Goal: Register for event/course

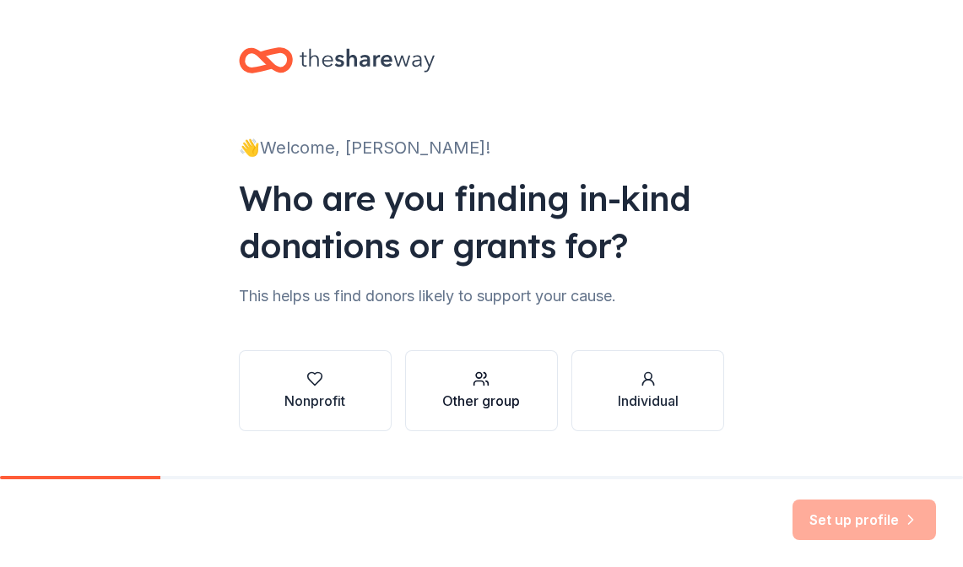
click at [464, 392] on div "Other group" at bounding box center [481, 401] width 78 height 20
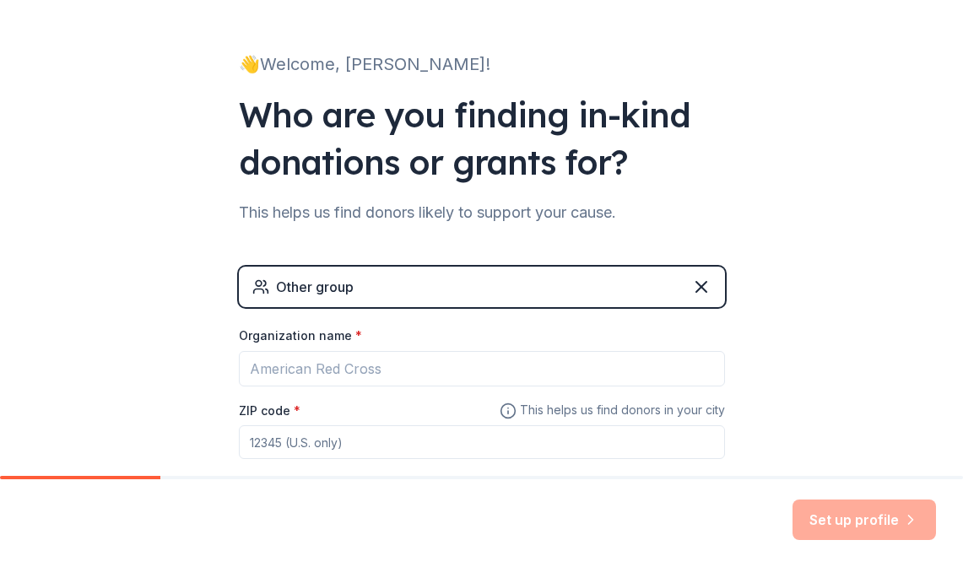
scroll to position [91, 0]
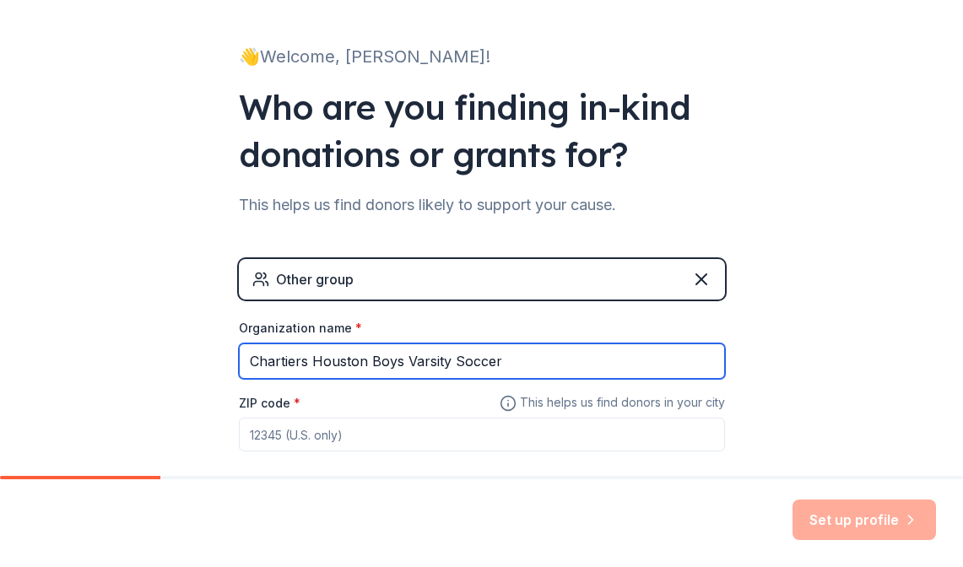
type input "Chartiers Houston Boys Varsity Soccer"
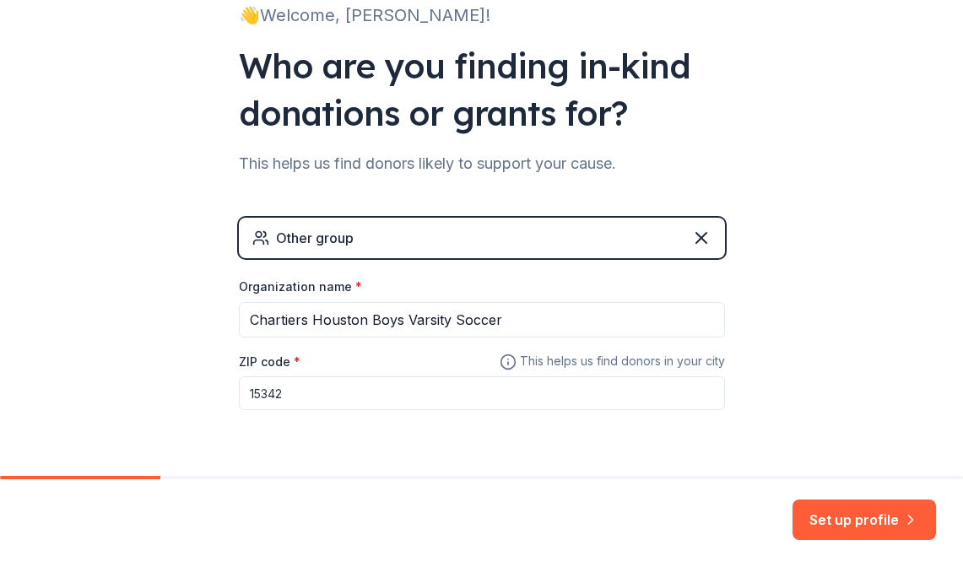
scroll to position [153, 0]
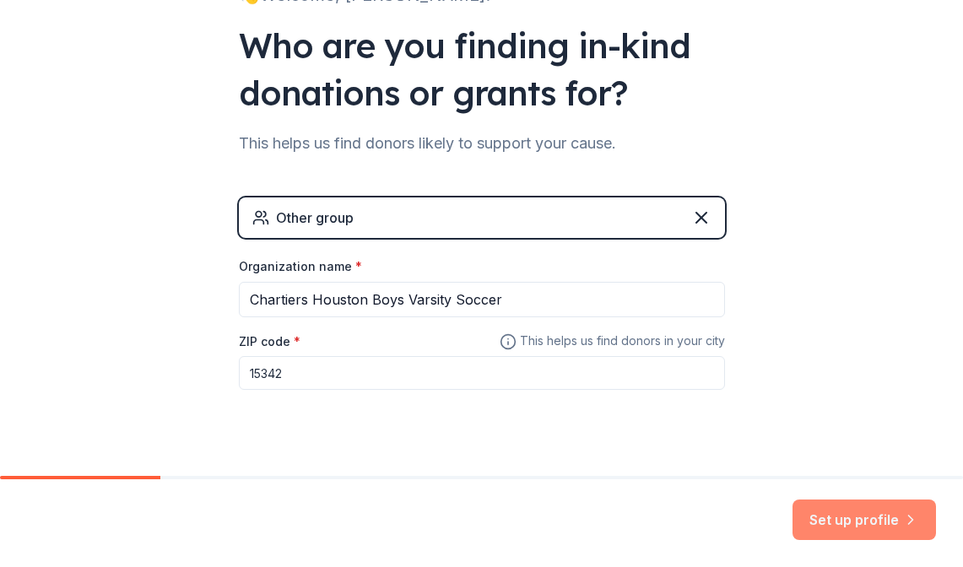
type input "15342"
click at [852, 520] on button "Set up profile" at bounding box center [863, 520] width 143 height 41
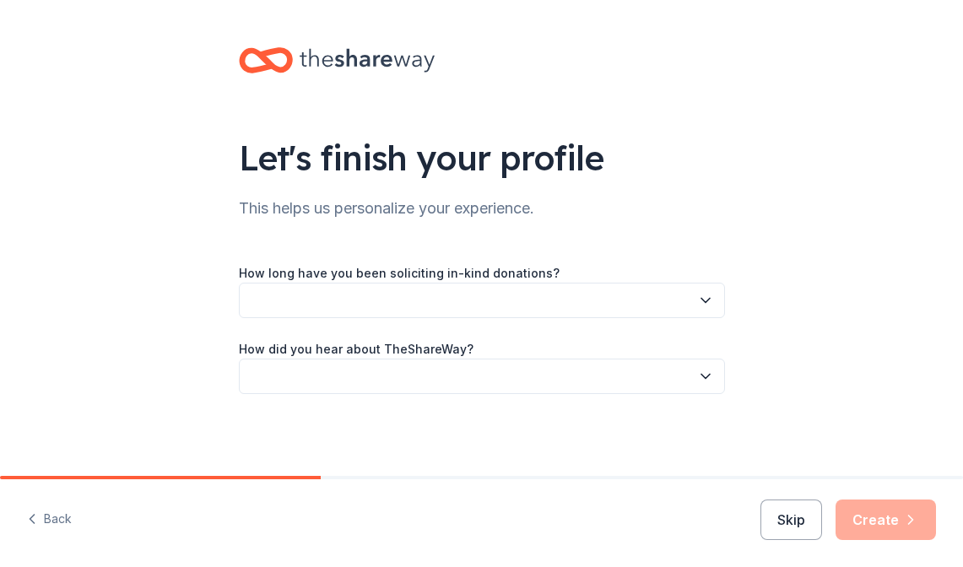
click at [499, 300] on button "button" at bounding box center [482, 300] width 486 height 35
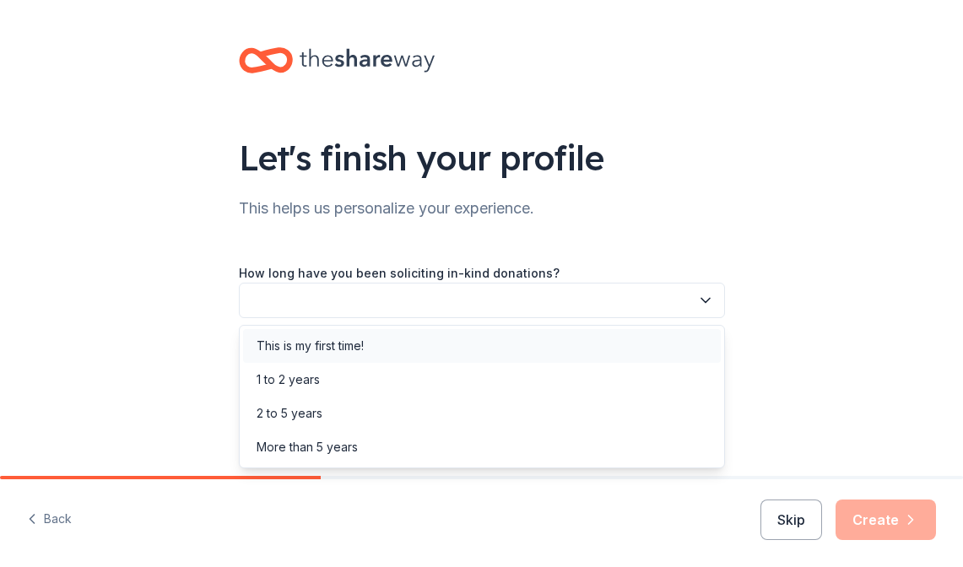
click at [364, 349] on div "This is my first time!" at bounding box center [310, 346] width 107 height 20
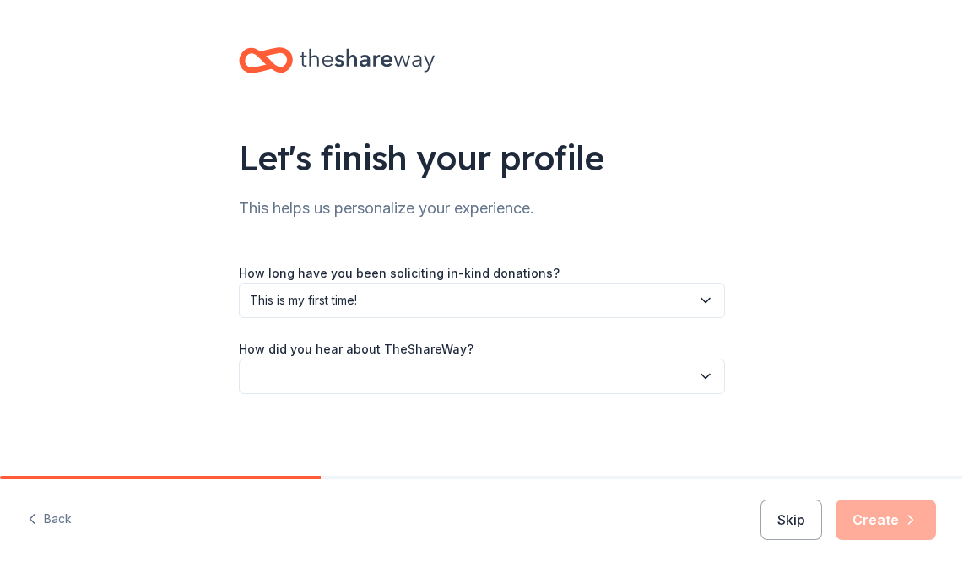
click at [365, 373] on button "button" at bounding box center [482, 376] width 486 height 35
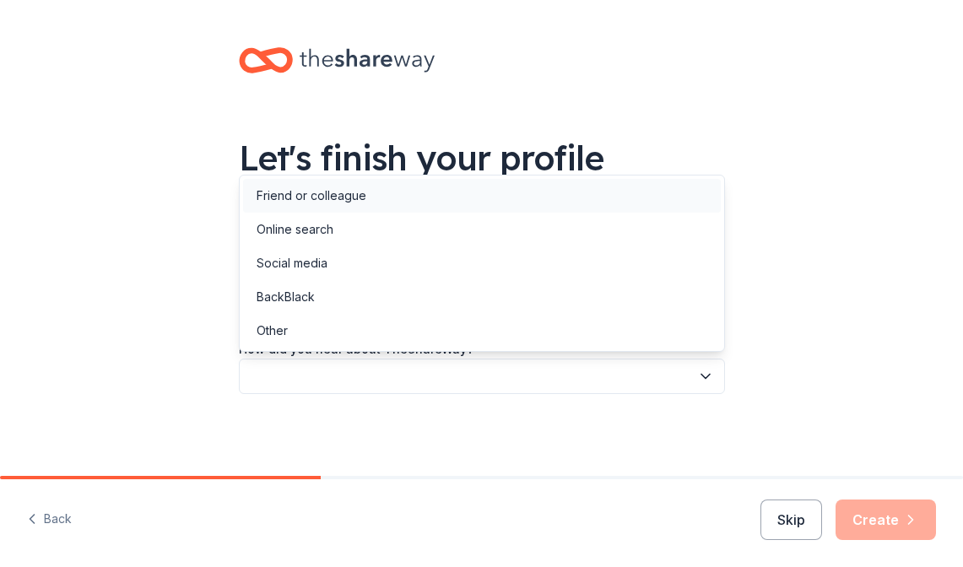
click at [343, 200] on div "Friend or colleague" at bounding box center [312, 196] width 110 height 20
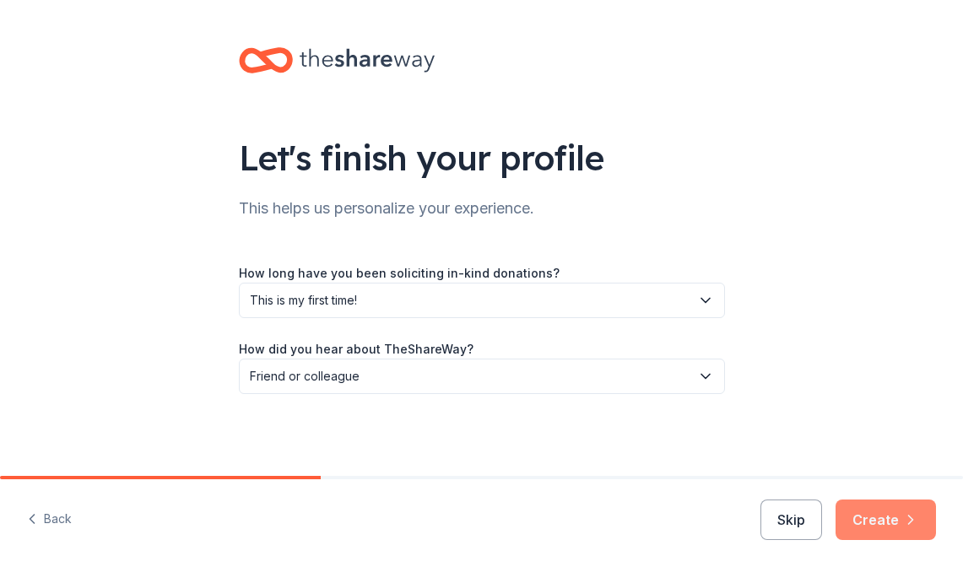
click at [892, 516] on button "Create" at bounding box center [885, 520] width 100 height 41
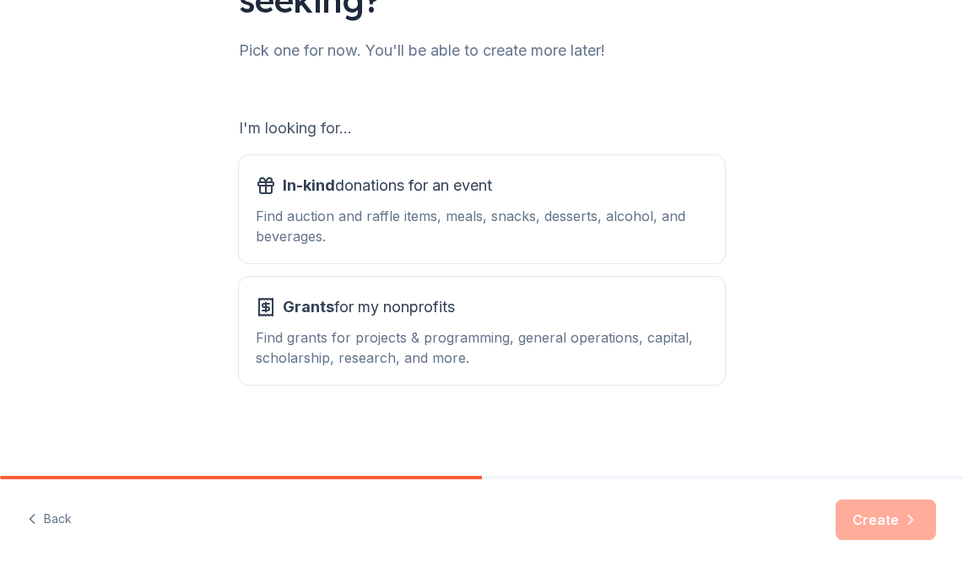
scroll to position [205, 0]
click at [460, 224] on div "Find auction and raffle items, meals, snacks, desserts, alcohol, and beverages." at bounding box center [482, 226] width 452 height 41
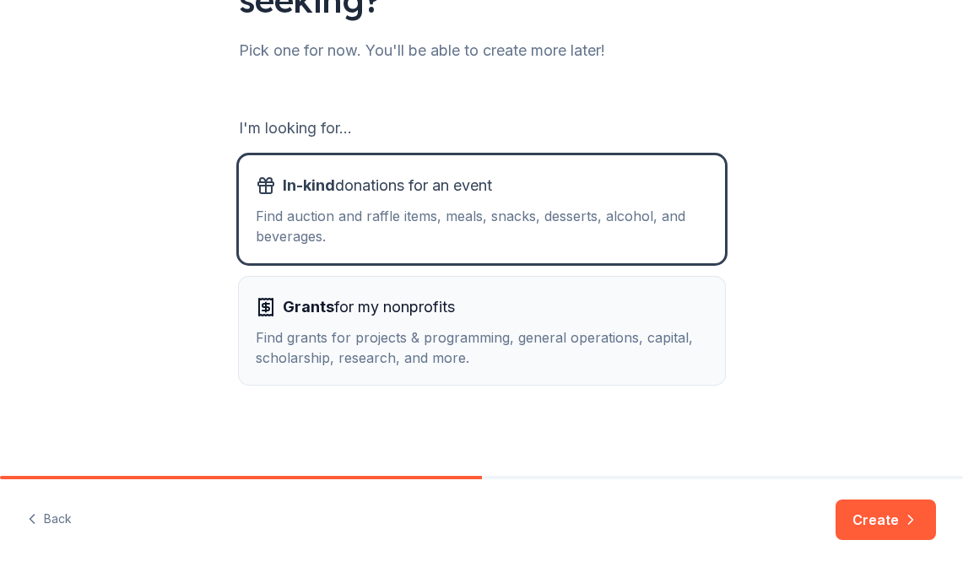
click at [435, 322] on div "Grants for my nonprofits Find grants for projects & programming, general operat…" at bounding box center [482, 331] width 452 height 74
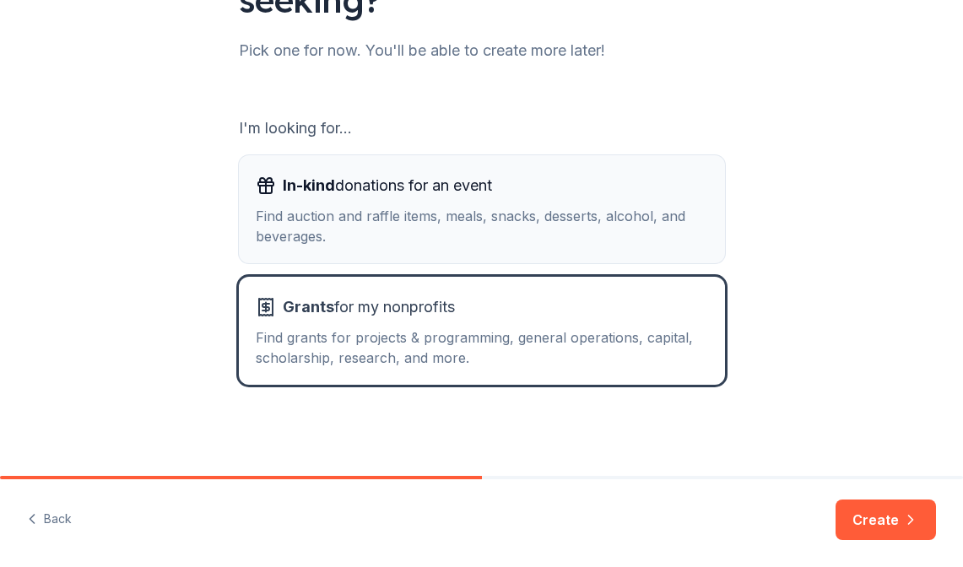
click at [459, 221] on div "Find auction and raffle items, meals, snacks, desserts, alcohol, and beverages." at bounding box center [482, 226] width 452 height 41
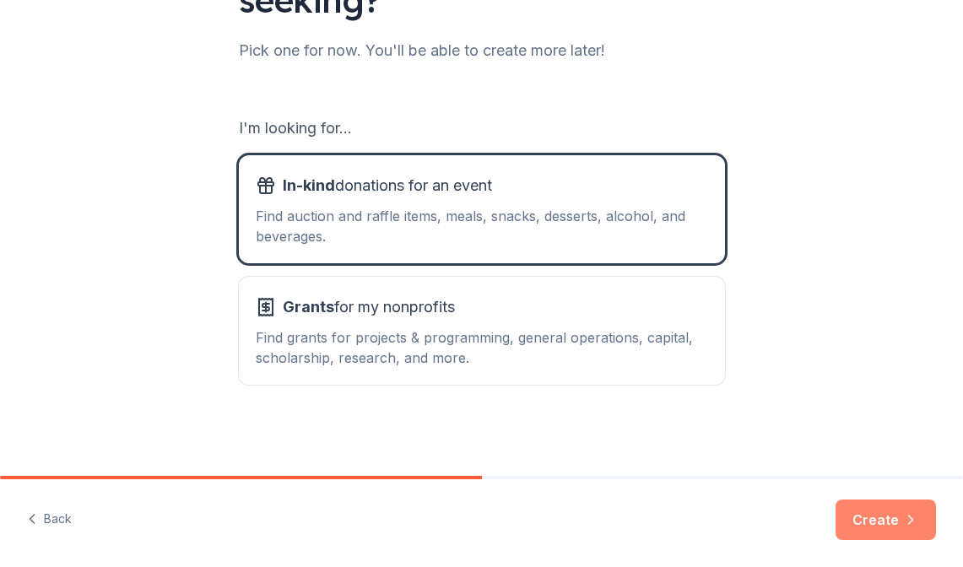
click at [859, 518] on button "Create" at bounding box center [885, 520] width 100 height 41
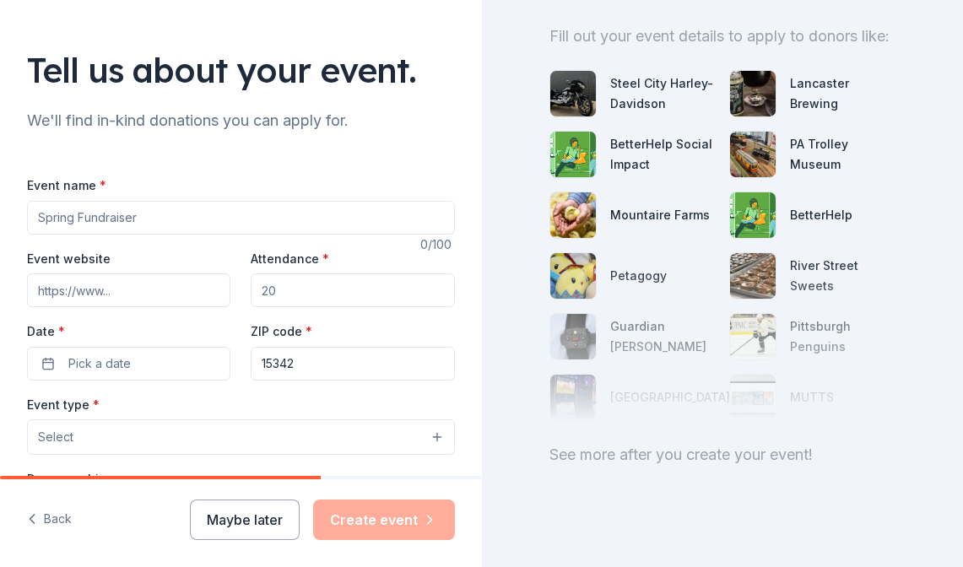
scroll to position [101, 0]
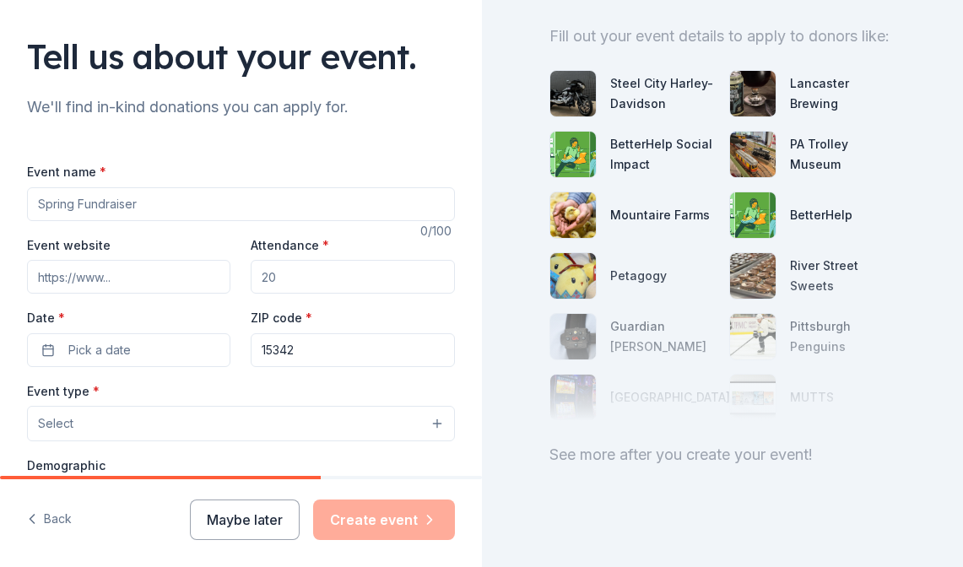
click at [430, 201] on input "Event name *" at bounding box center [241, 204] width 428 height 34
click at [439, 202] on input "Event name *" at bounding box center [241, 204] width 428 height 34
click at [235, 201] on input "Event name *" at bounding box center [241, 204] width 428 height 34
click at [208, 197] on input "Event name *" at bounding box center [241, 204] width 428 height 34
type input "Summer Fundraiser"
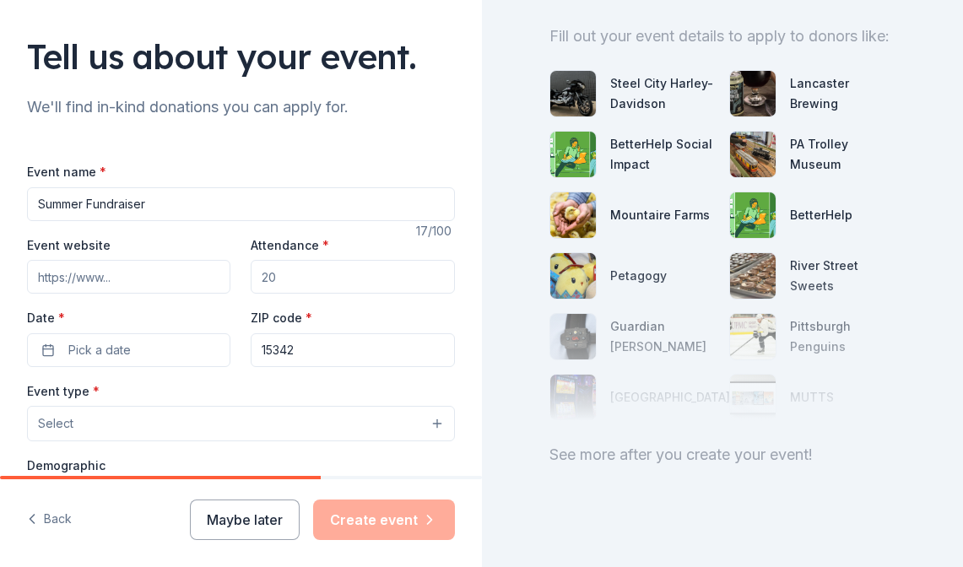
click at [278, 285] on input "Attendance *" at bounding box center [352, 277] width 203 height 34
type input "150"
click at [78, 353] on span "Pick a date" at bounding box center [99, 350] width 62 height 20
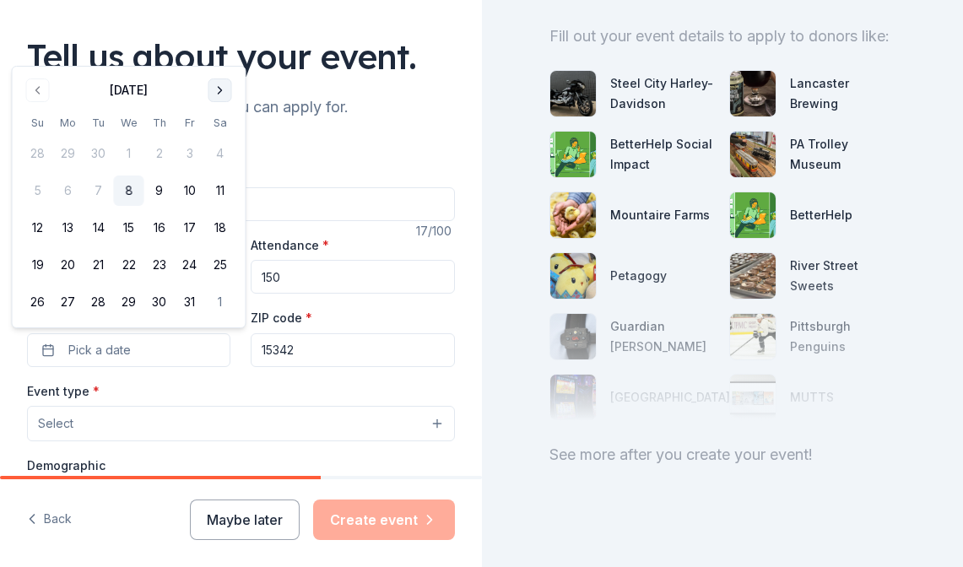
click at [216, 85] on button "Go to next month" at bounding box center [220, 90] width 24 height 24
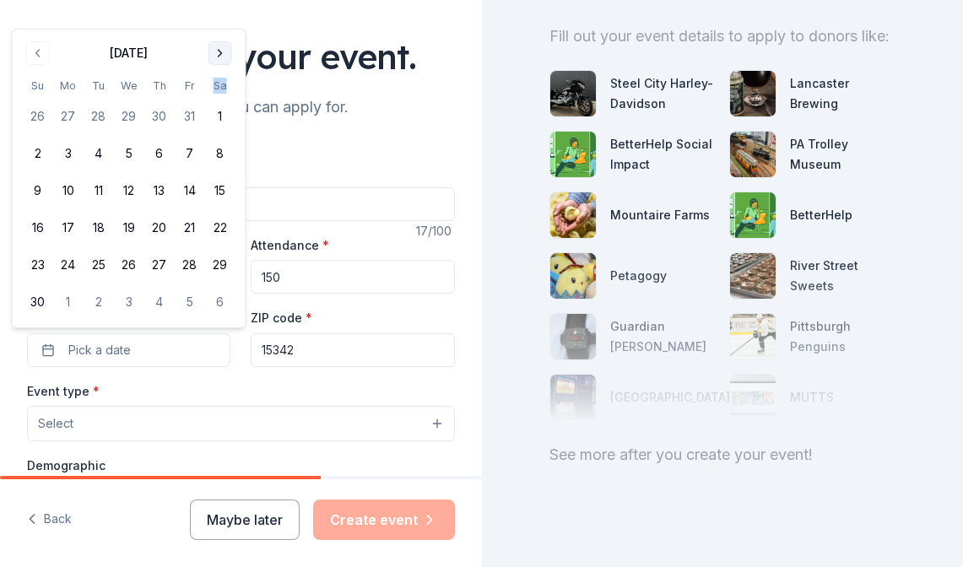
click at [216, 85] on th "Sa" at bounding box center [220, 86] width 30 height 18
click at [219, 61] on button "Go to next month" at bounding box center [220, 53] width 24 height 24
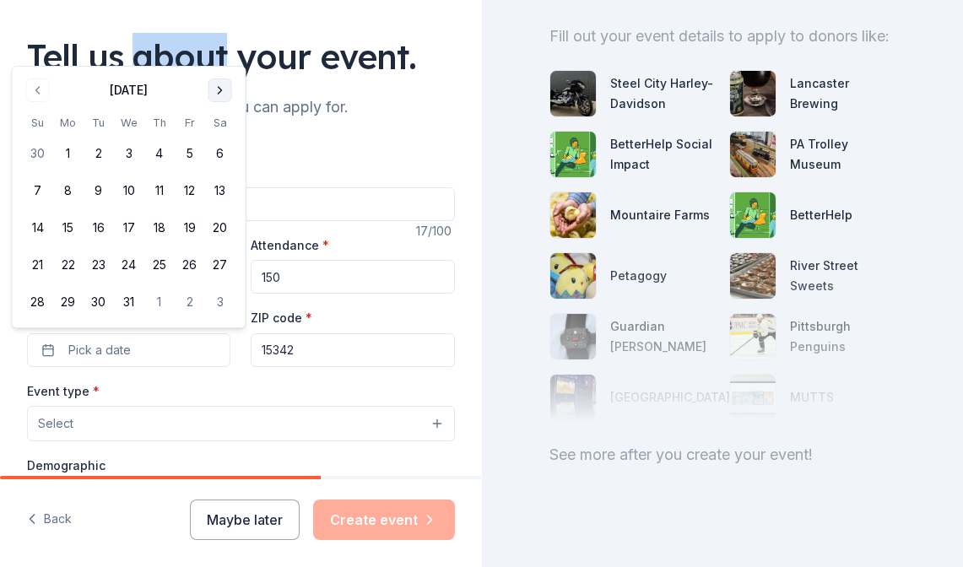
click at [219, 61] on div "Tell us about your event." at bounding box center [241, 56] width 428 height 47
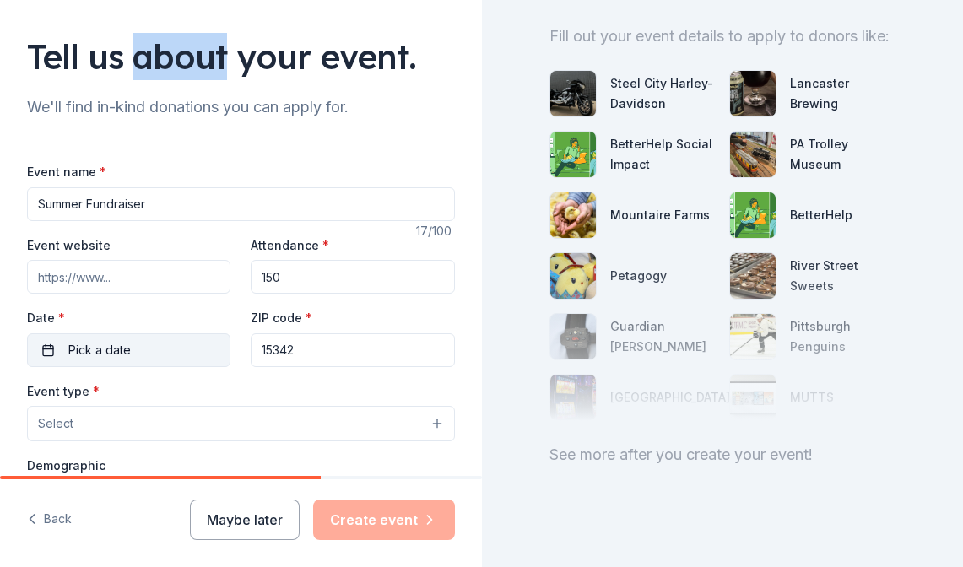
click at [134, 344] on button "Pick a date" at bounding box center [128, 350] width 203 height 34
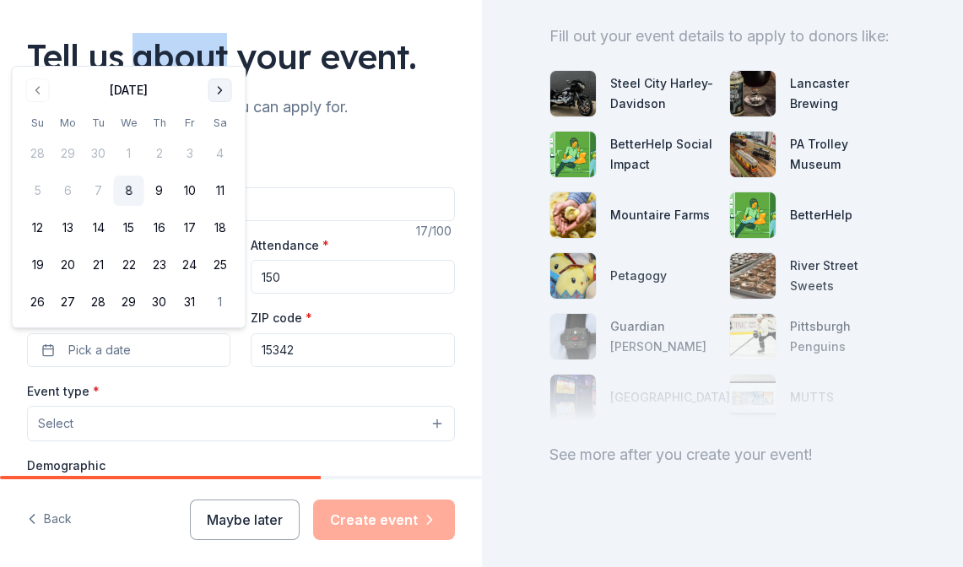
click at [219, 93] on button "Go to next month" at bounding box center [220, 90] width 24 height 24
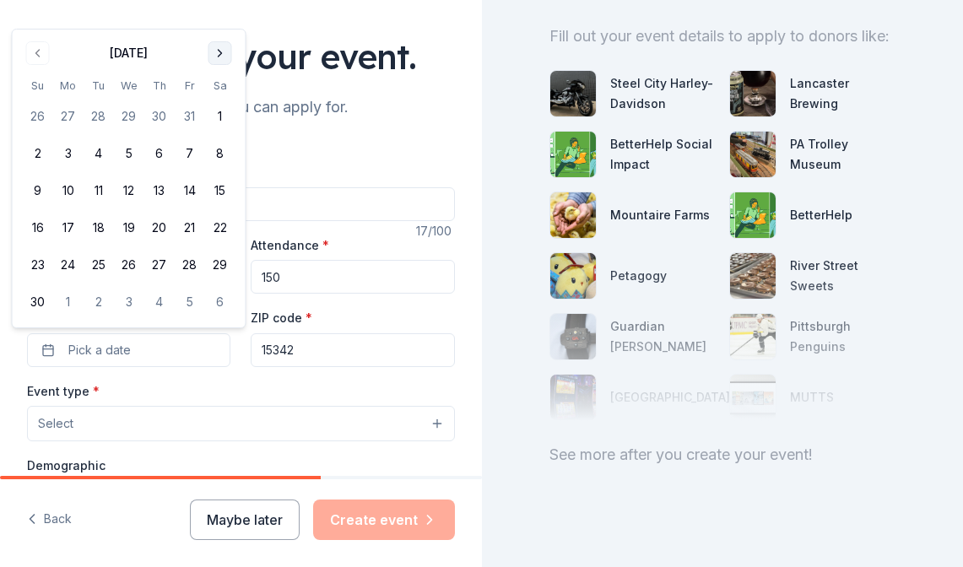
click at [219, 56] on button "Go to next month" at bounding box center [220, 53] width 24 height 24
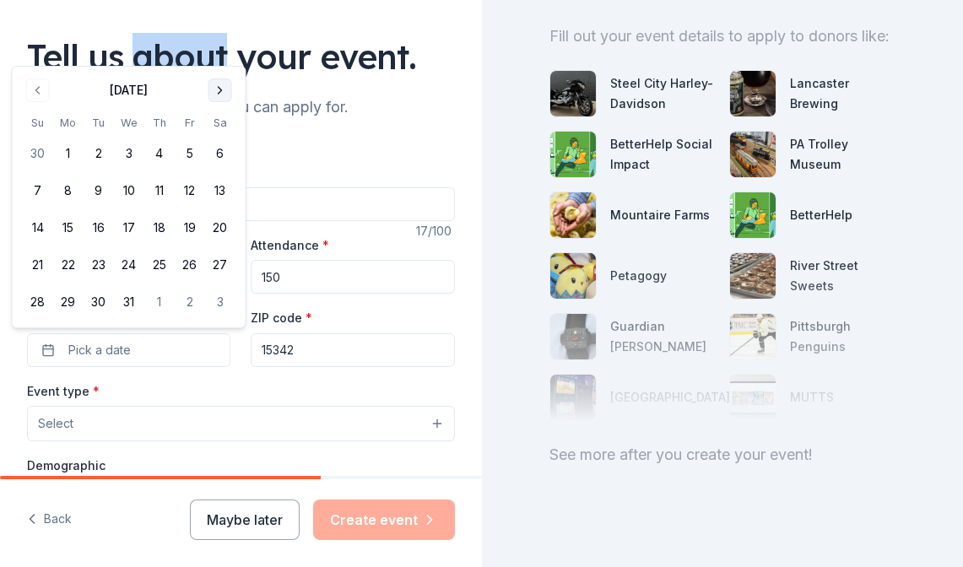
click at [217, 87] on button "Go to next month" at bounding box center [220, 90] width 24 height 24
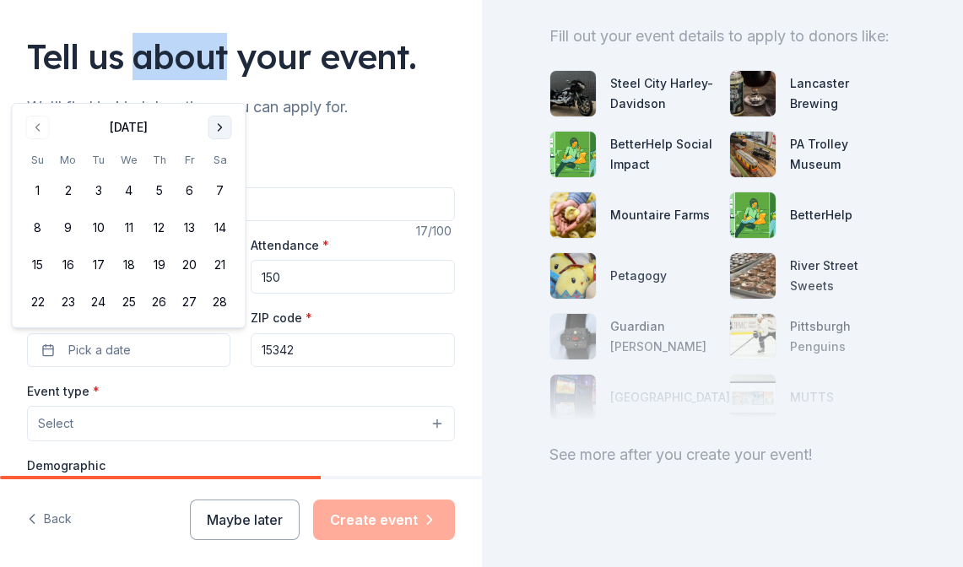
click at [226, 124] on button "Go to next month" at bounding box center [220, 128] width 24 height 24
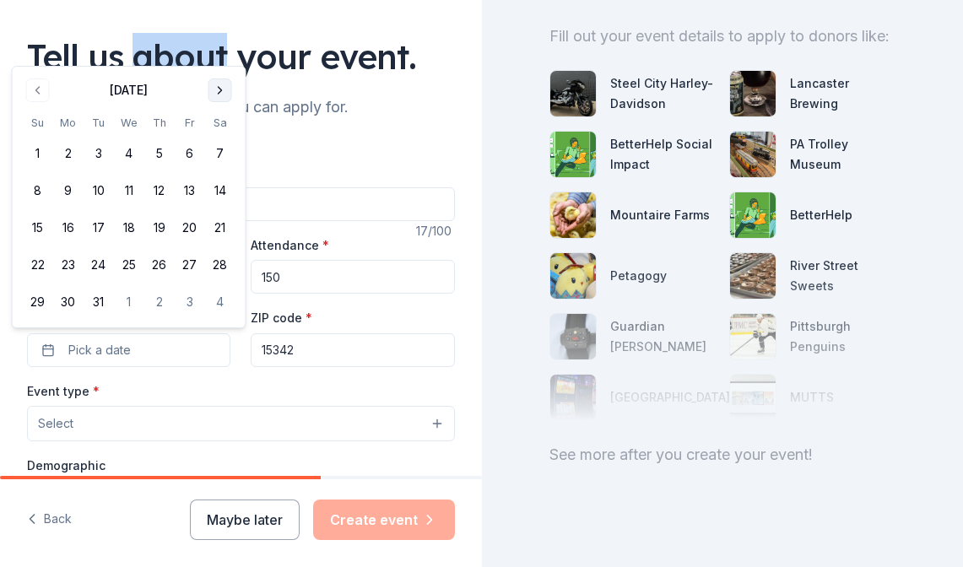
click at [223, 90] on button "Go to next month" at bounding box center [220, 90] width 24 height 24
click at [219, 92] on button "Go to next month" at bounding box center [220, 90] width 24 height 24
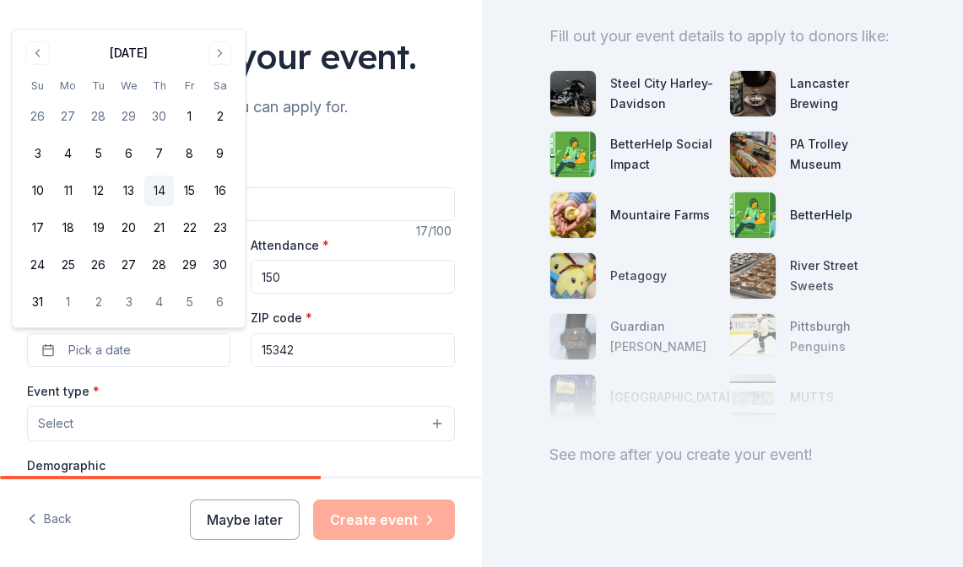
click at [164, 187] on button "14" at bounding box center [159, 191] width 30 height 30
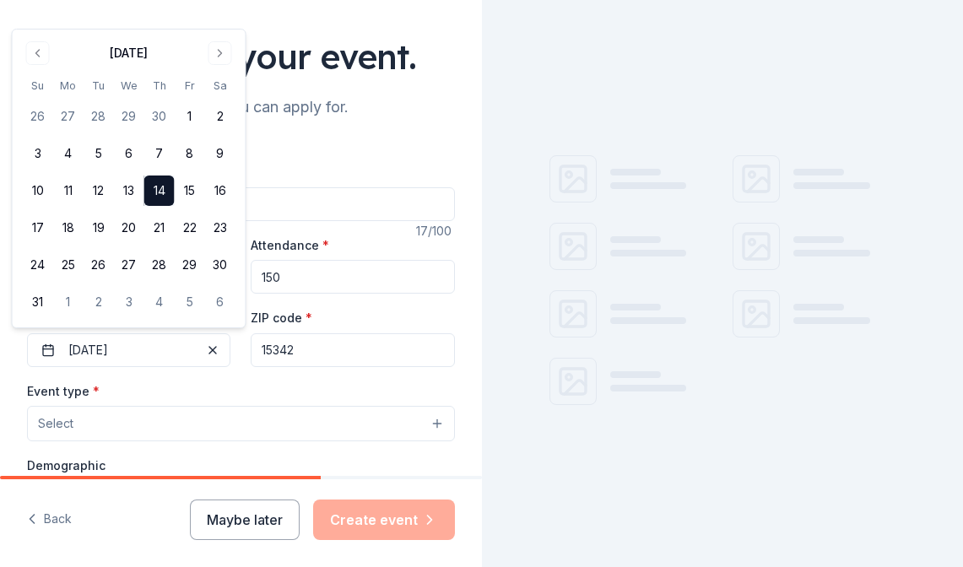
scroll to position [0, 0]
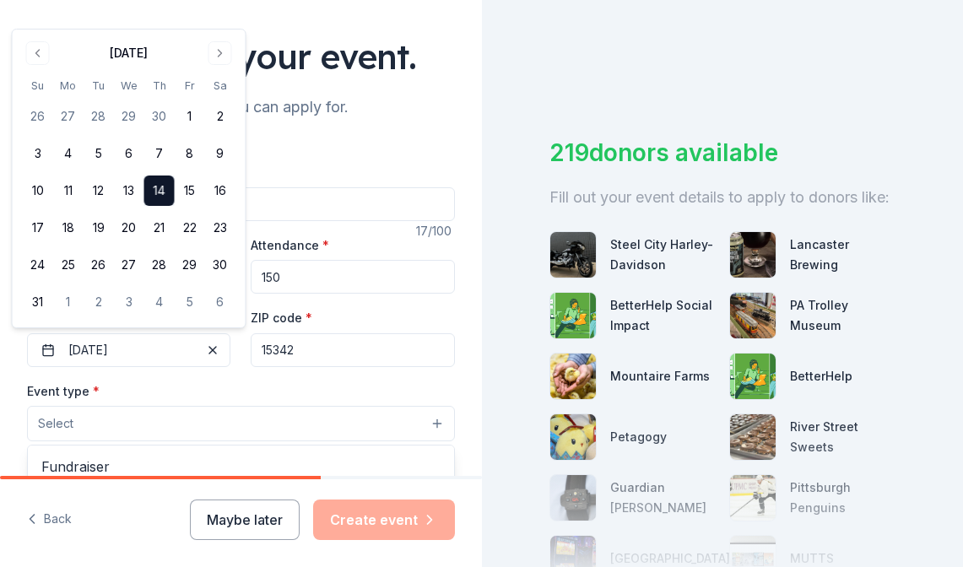
click at [318, 433] on button "Select" at bounding box center [241, 423] width 428 height 35
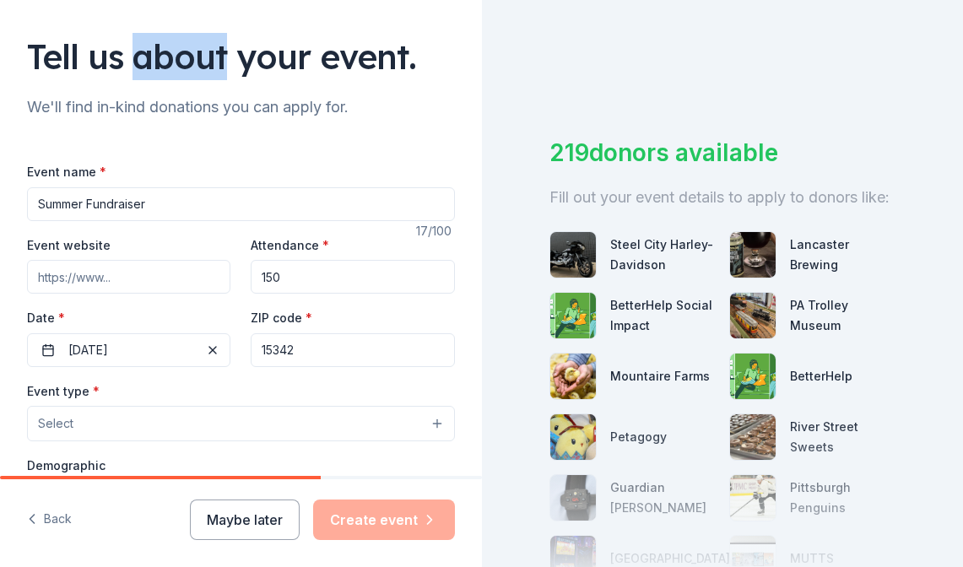
click at [304, 418] on button "Select" at bounding box center [241, 423] width 428 height 35
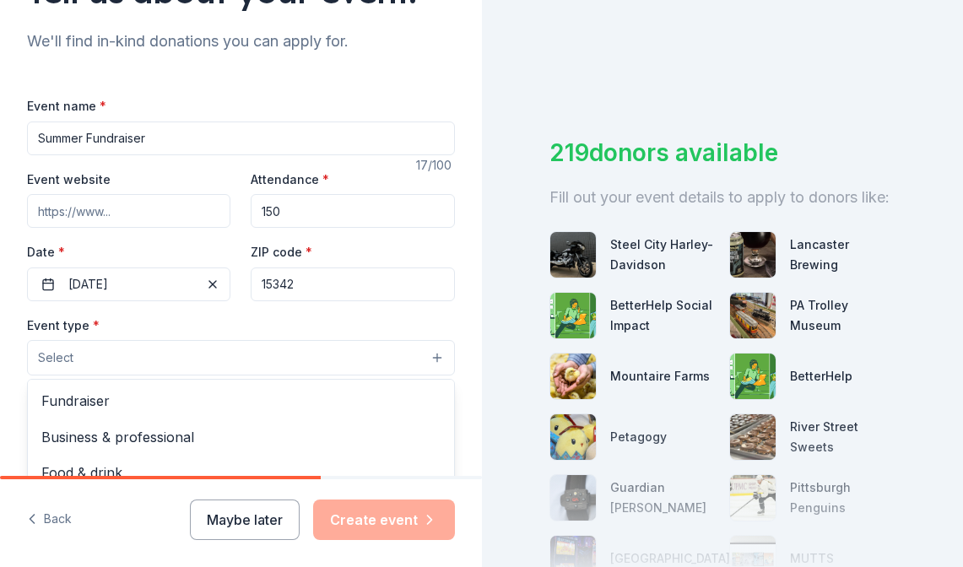
scroll to position [183, 0]
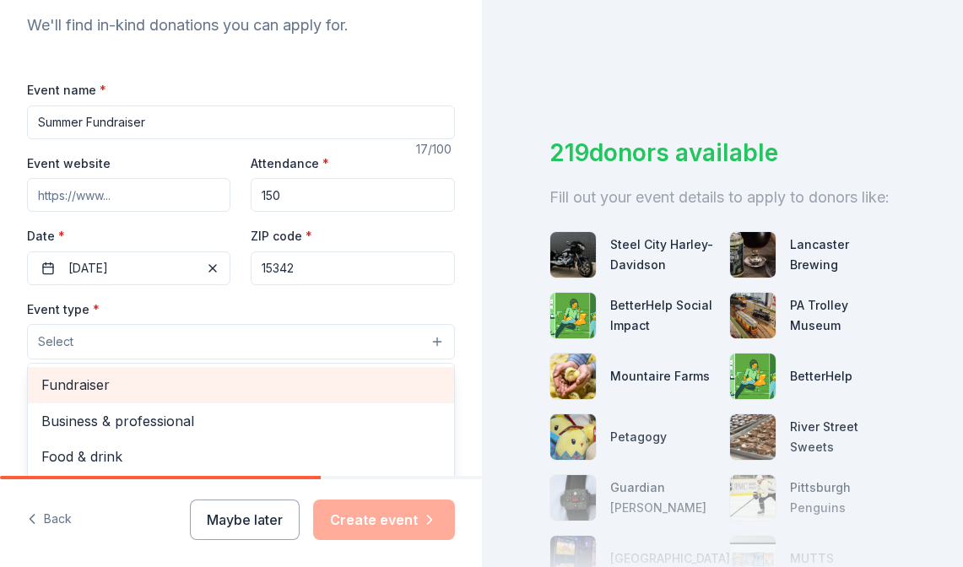
click at [195, 389] on span "Fundraiser" at bounding box center [240, 385] width 399 height 22
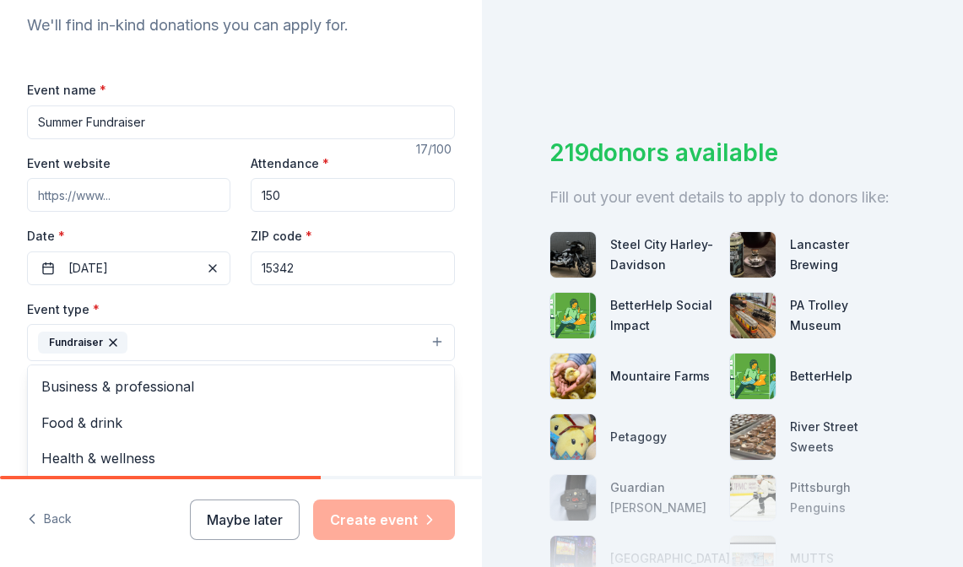
click at [279, 305] on div "Event type * Fundraiser Business & professional Food & drink Health & wellness …" at bounding box center [241, 330] width 428 height 63
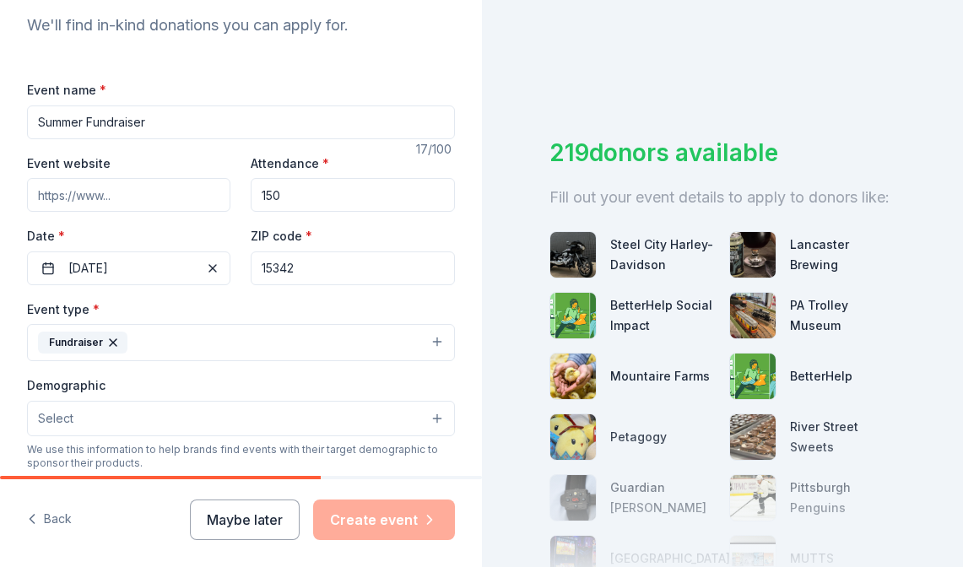
click at [340, 344] on button "Fundraiser" at bounding box center [241, 342] width 428 height 37
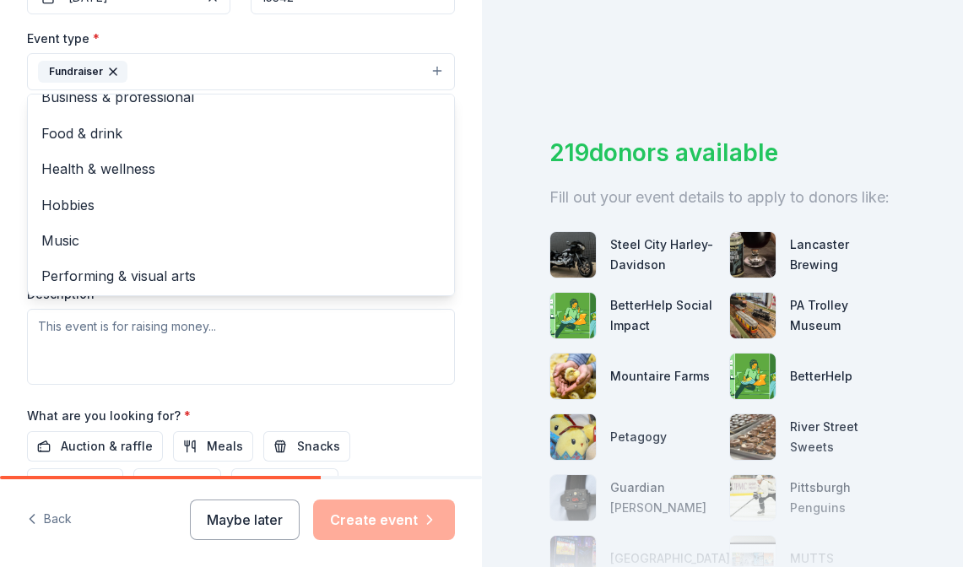
scroll to position [451, 0]
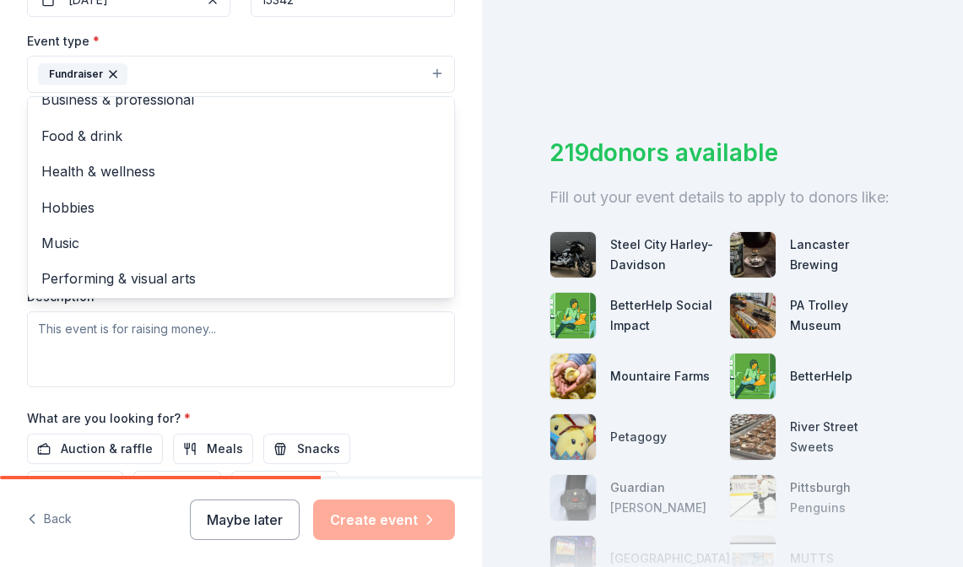
click at [489, 113] on div "Tell us about your event. We'll find in-kind donations you can apply for. Event…" at bounding box center [481, 283] width 963 height 567
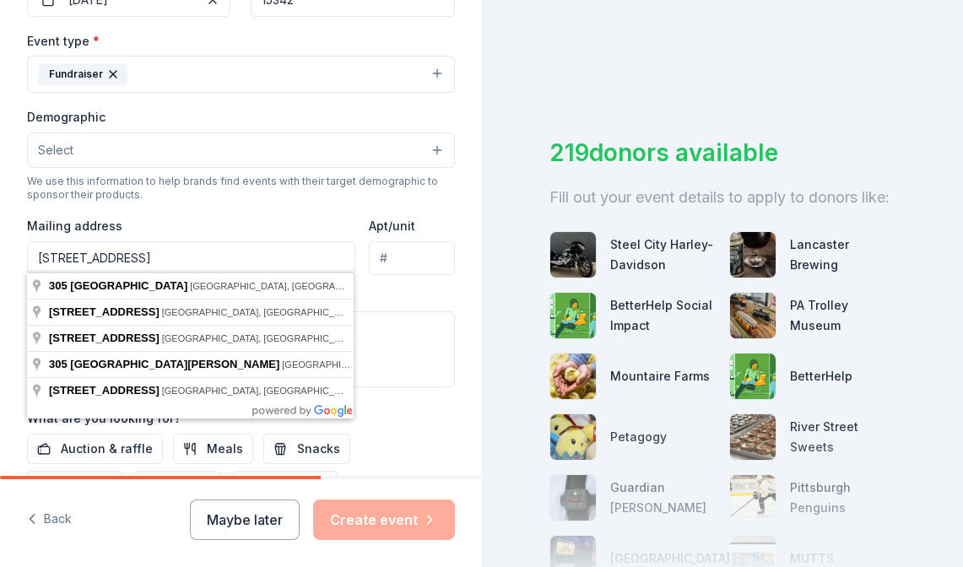
click at [225, 261] on input "[STREET_ADDRESS]" at bounding box center [191, 258] width 328 height 34
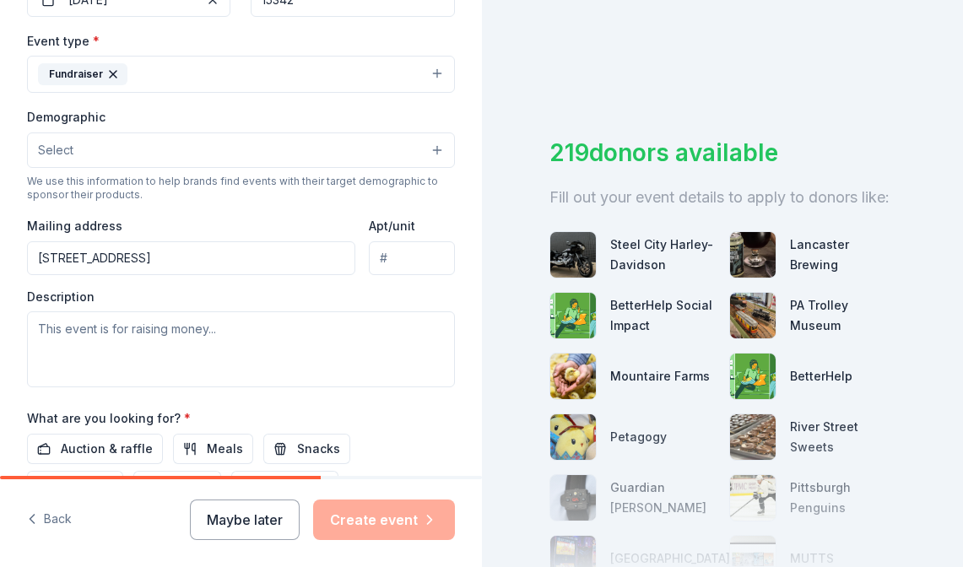
type input "[STREET_ADDRESS]"
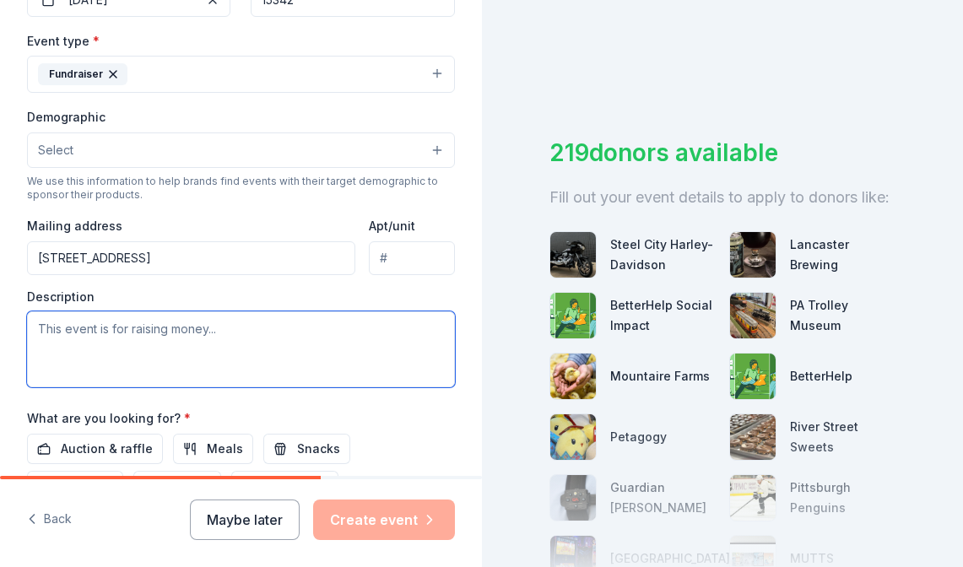
click at [190, 359] on textarea at bounding box center [241, 349] width 428 height 76
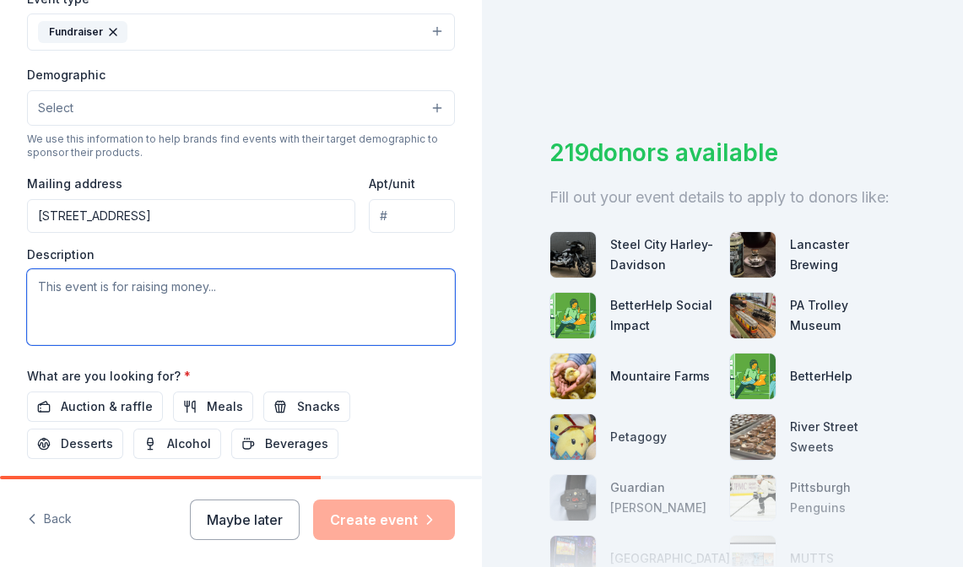
scroll to position [500, 0]
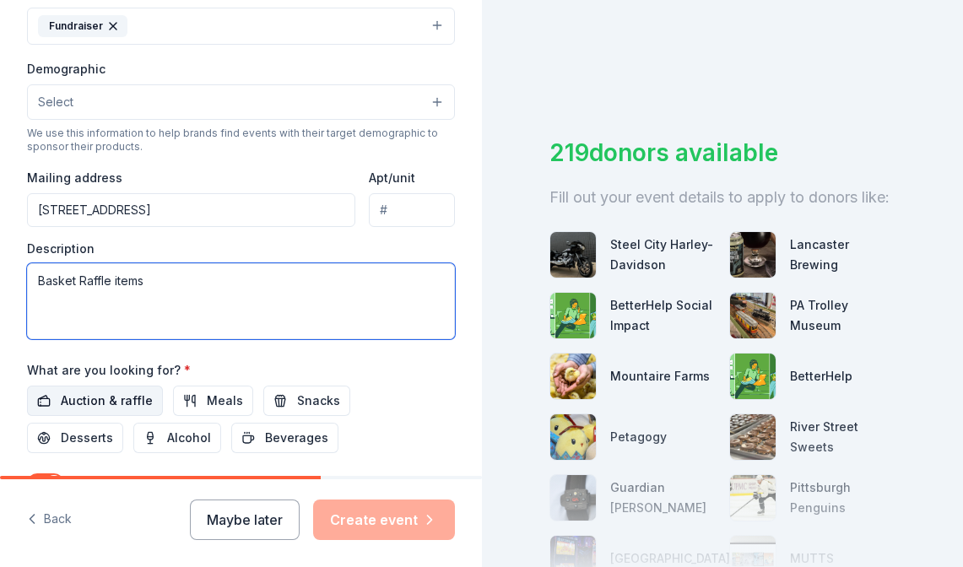
type textarea "Basket Raffle items"
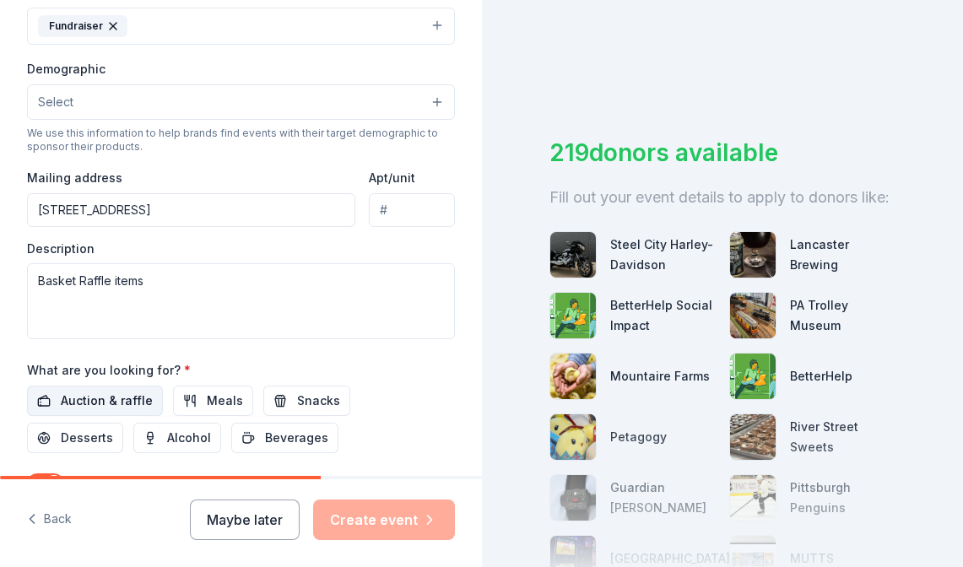
click at [99, 392] on span "Auction & raffle" at bounding box center [107, 401] width 92 height 20
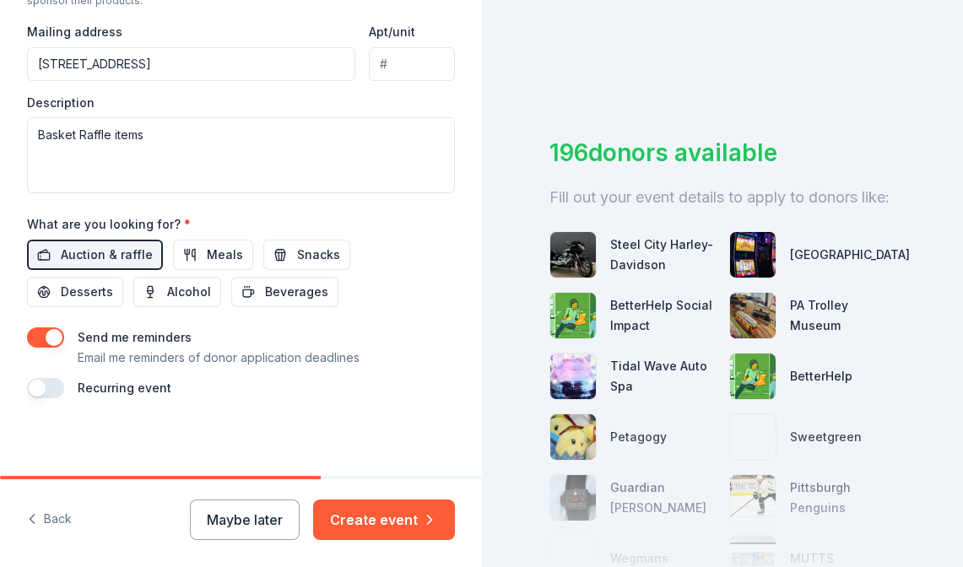
scroll to position [645, 0]
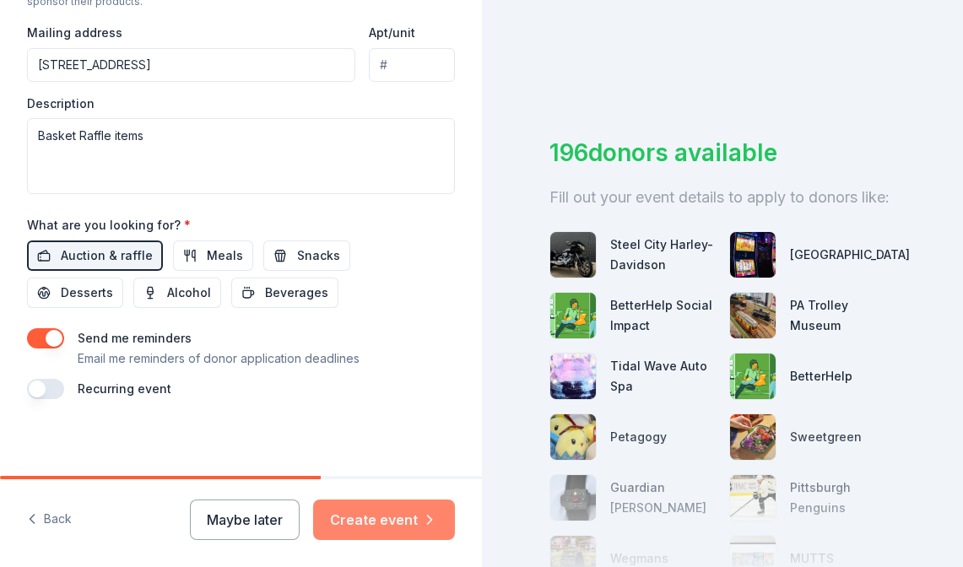
click at [393, 522] on button "Create event" at bounding box center [384, 520] width 142 height 41
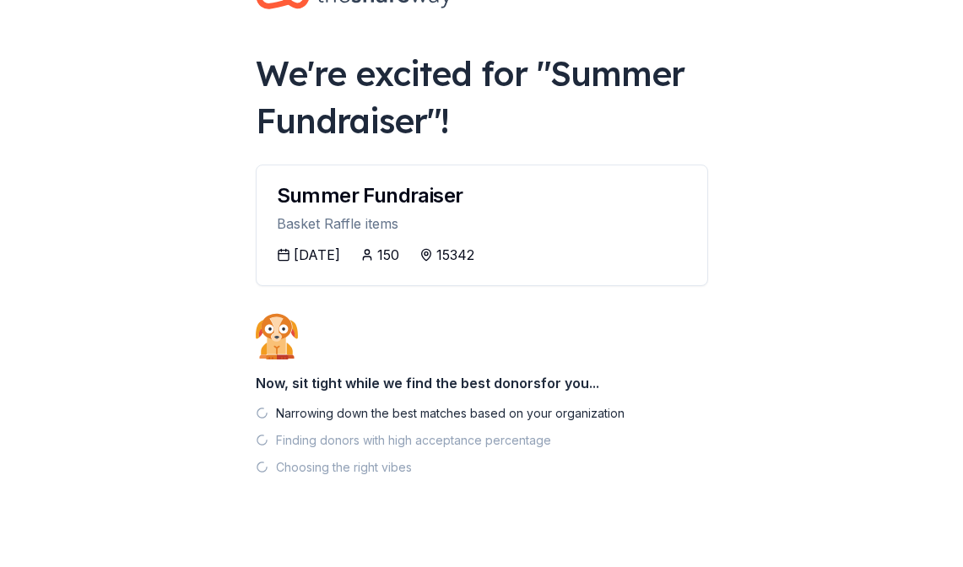
scroll to position [63, 0]
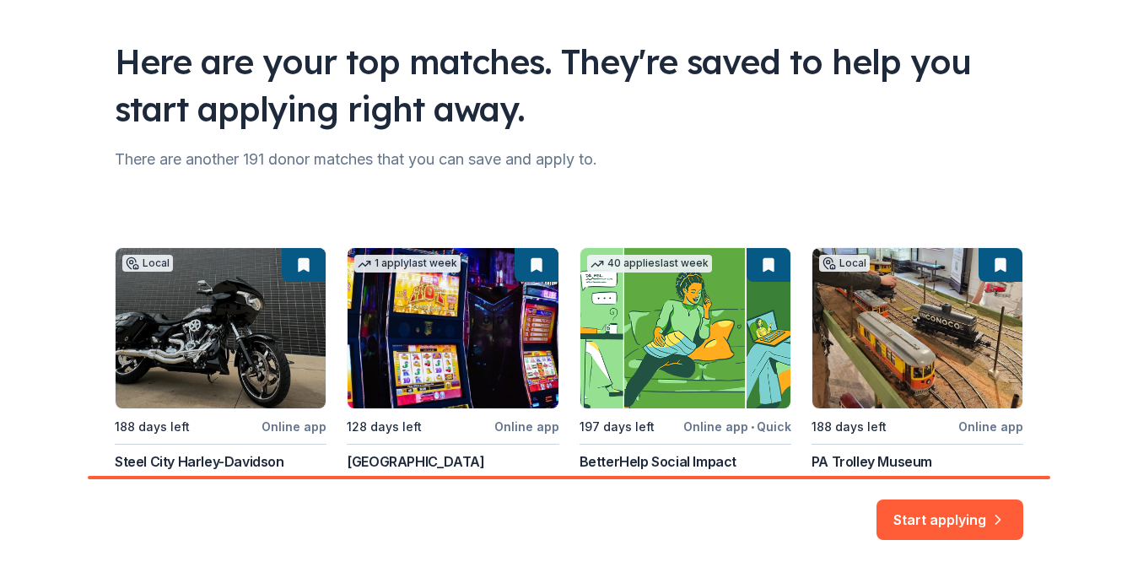
scroll to position [95, 0]
